Goal: Information Seeking & Learning: Learn about a topic

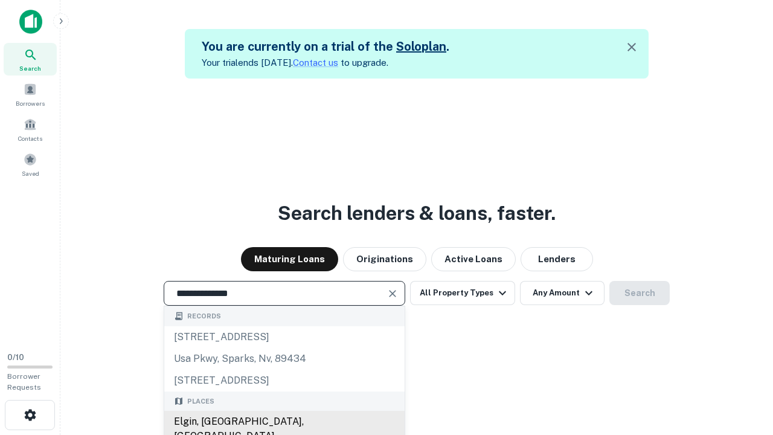
click at [284, 422] on div "Elgin, [GEOGRAPHIC_DATA], [GEOGRAPHIC_DATA]" at bounding box center [284, 429] width 240 height 36
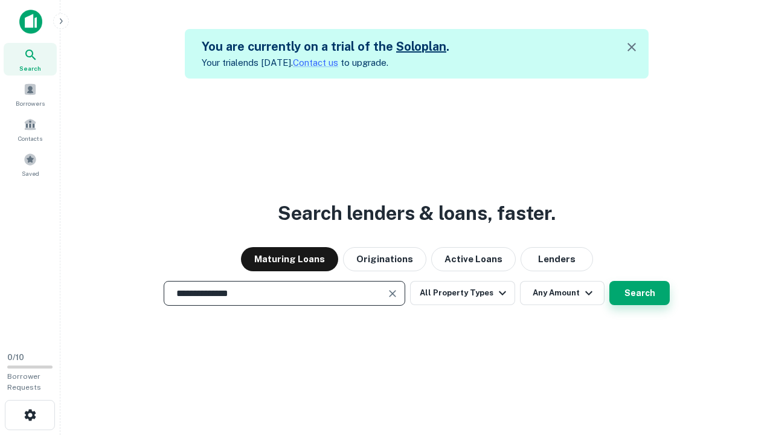
type input "**********"
click at [640, 293] on button "Search" at bounding box center [640, 293] width 60 height 24
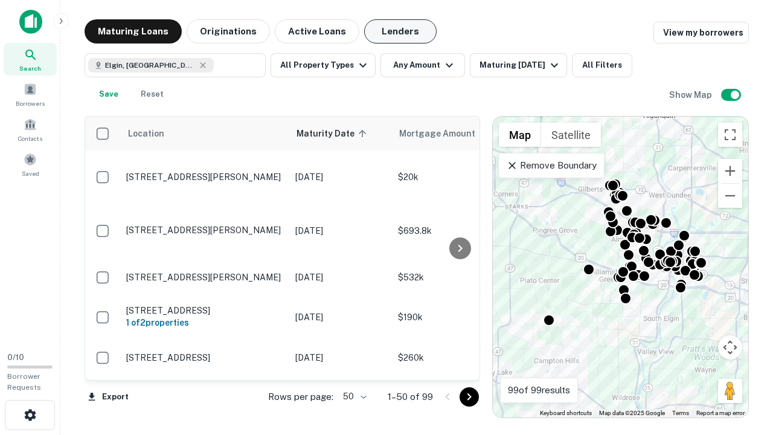
click at [401, 31] on button "Lenders" at bounding box center [400, 31] width 73 height 24
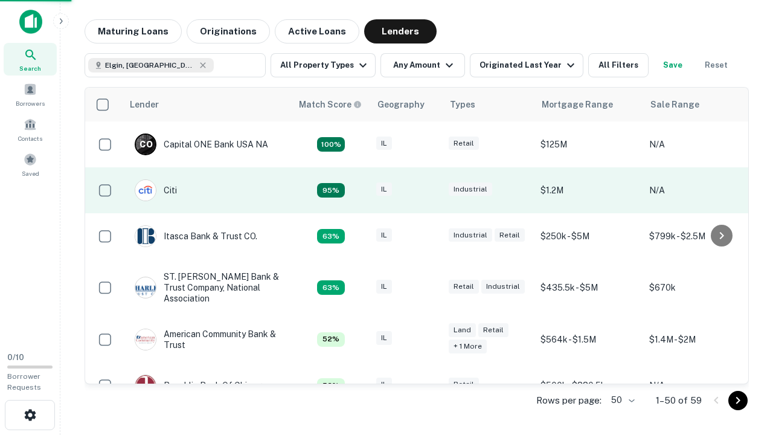
click at [429, 190] on div "IL" at bounding box center [406, 190] width 60 height 16
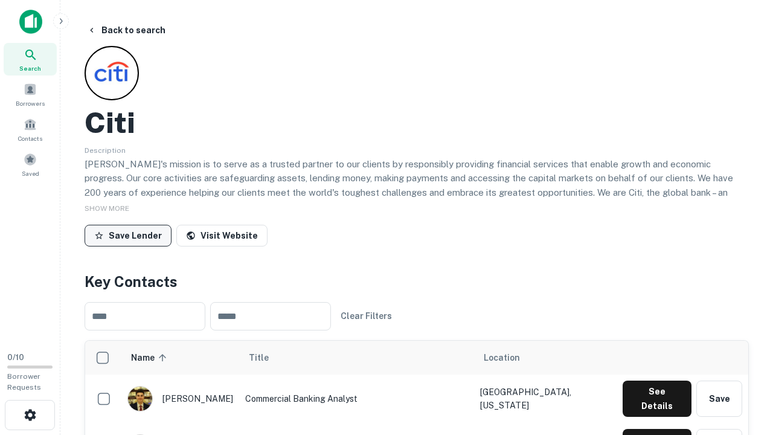
click at [128, 235] on button "Save Lender" at bounding box center [128, 236] width 87 height 22
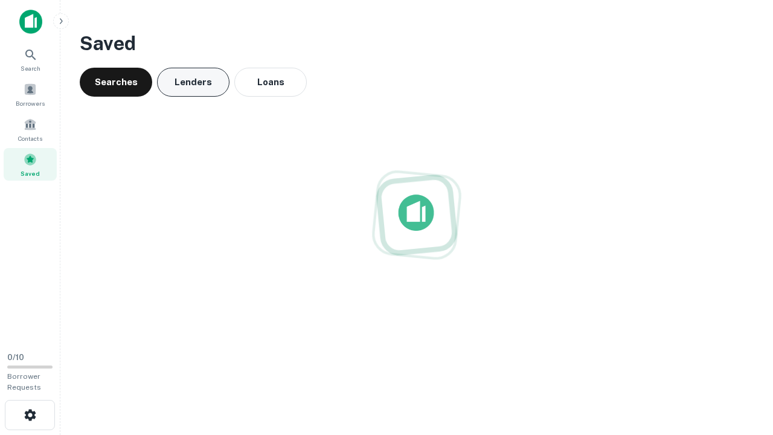
click at [193, 82] on button "Lenders" at bounding box center [193, 82] width 73 height 29
